Goal: Task Accomplishment & Management: Complete application form

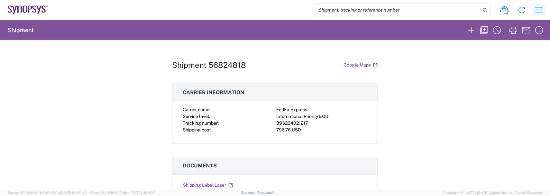
scroll to position [97, 0]
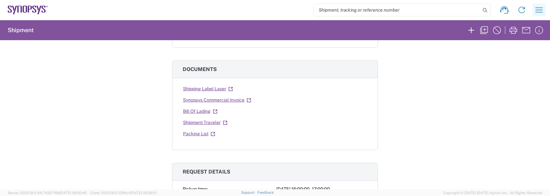
drag, startPoint x: 540, startPoint y: 5, endPoint x: 526, endPoint y: 21, distance: 21.0
click at [540, 5] on icon "button" at bounding box center [539, 10] width 10 height 10
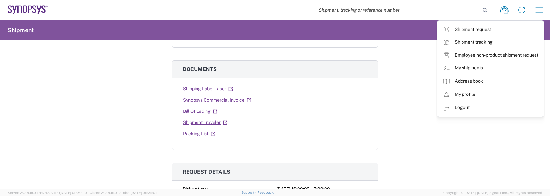
click at [466, 54] on link "Employee non-product shipment request" at bounding box center [491, 55] width 106 height 13
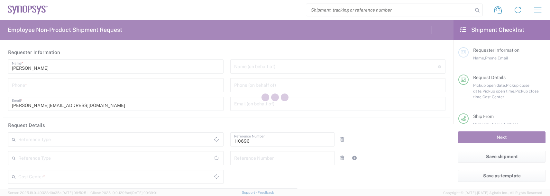
type input "US01, FAC, SAFETY & 110696"
type input "[US_STATE]"
type input "[GEOGRAPHIC_DATA]"
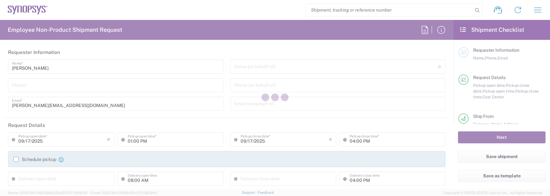
type input "Department"
type input "[GEOGRAPHIC_DATA]"
type input "Delivered at Place"
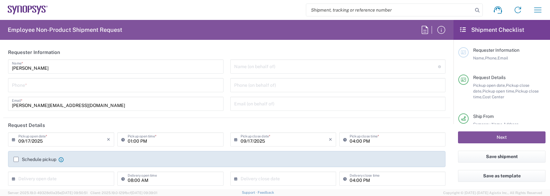
type input "Boxborough US8W"
